Goal: Task Accomplishment & Management: Manage account settings

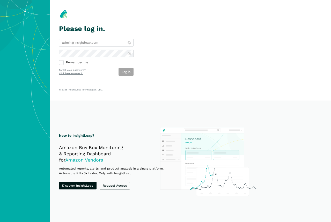
type input "[PERSON_NAME][EMAIL_ADDRESS][DOMAIN_NAME]"
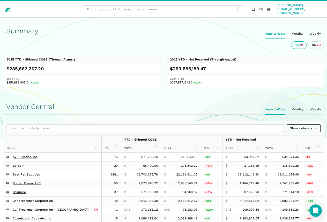
click at [301, 4] on link "brendan@insightleap.com brendan@...leap.com" at bounding box center [300, 9] width 48 height 13
click at [301, 30] on link "Log out" at bounding box center [304, 34] width 37 height 9
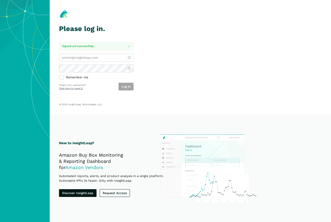
click at [212, 55] on section "Please log in. Signed out successfully. Remember me Log in Forgot your password…" at bounding box center [190, 57] width 281 height 115
click at [75, 89] on link "Click here to reset it." at bounding box center [71, 88] width 24 height 3
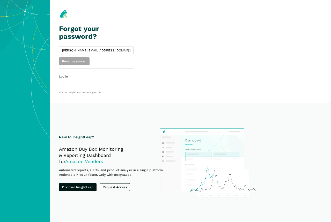
type input "[PERSON_NAME][EMAIL_ADDRESS][DOMAIN_NAME]"
click at [74, 60] on button "Reset password" at bounding box center [74, 61] width 31 height 8
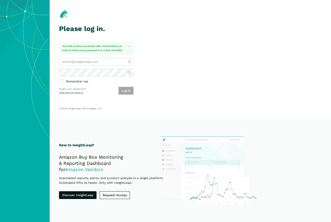
click at [157, 33] on section "Please log in. You will receive an email with instructions on how to reset your…" at bounding box center [190, 59] width 281 height 119
